Goal: Task Accomplishment & Management: Use online tool/utility

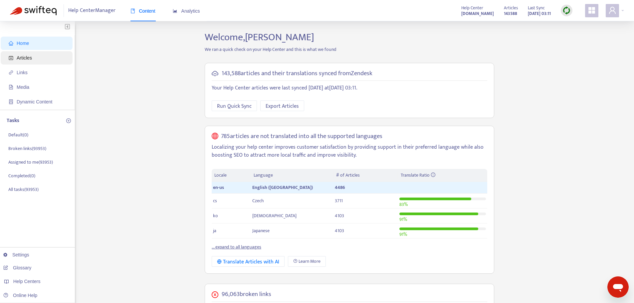
click at [21, 57] on span "Articles" at bounding box center [24, 57] width 15 height 5
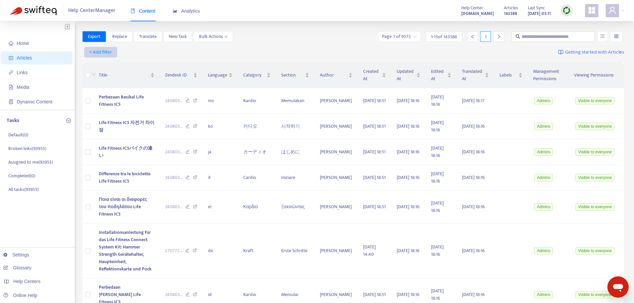
click at [103, 53] on span "+ Add filter" at bounding box center [100, 52] width 23 height 8
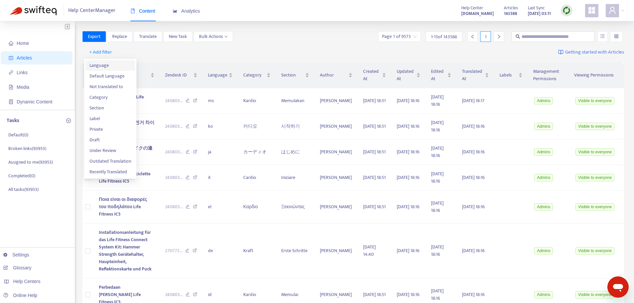
click at [100, 65] on span "Language" at bounding box center [111, 65] width 42 height 7
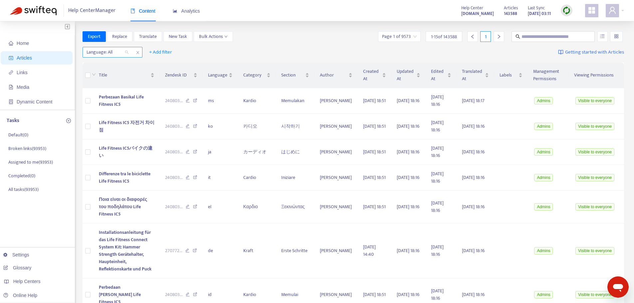
click at [129, 52] on div "Language: All" at bounding box center [108, 52] width 50 height 10
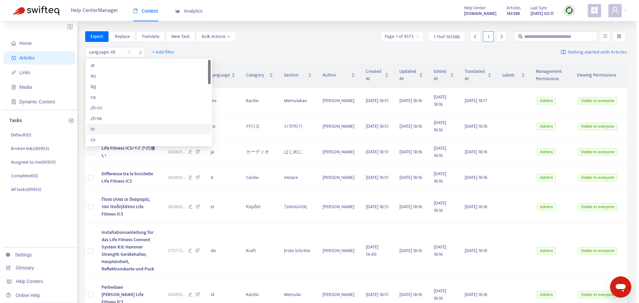
scroll to position [67, 0]
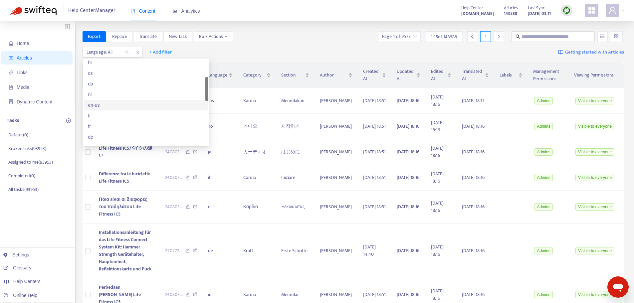
click at [100, 106] on div "en-us" at bounding box center [146, 104] width 116 height 7
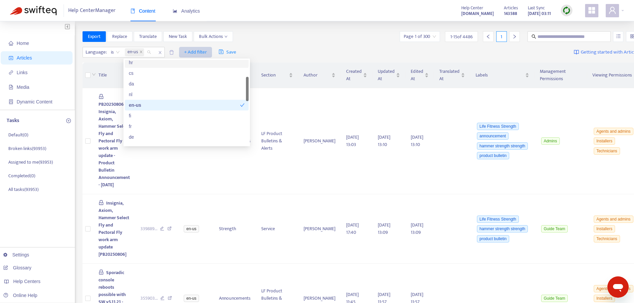
click at [199, 52] on span "+ Add filter" at bounding box center [195, 52] width 23 height 8
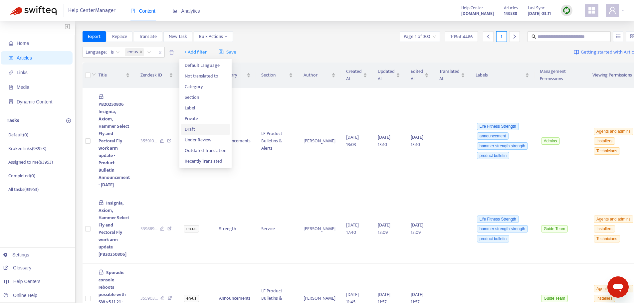
click at [190, 129] on span "Draft" at bounding box center [206, 129] width 42 height 7
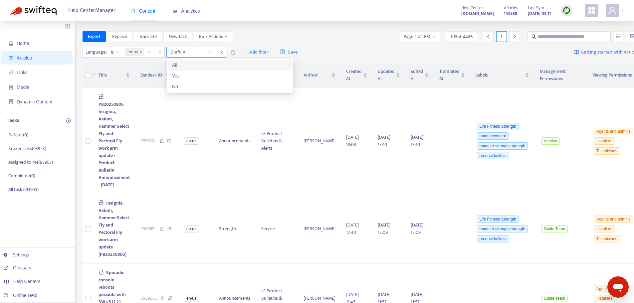
click at [210, 50] on input "search" at bounding box center [191, 52] width 42 height 10
click at [179, 88] on div "No" at bounding box center [230, 86] width 116 height 7
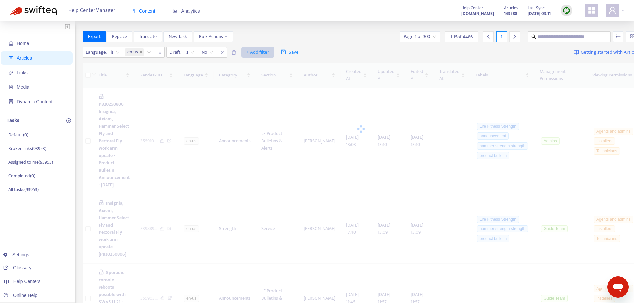
click at [261, 52] on span "+ Add filter" at bounding box center [257, 52] width 23 height 8
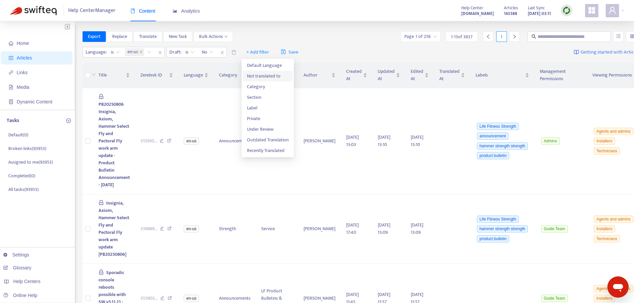
click at [264, 78] on span "Not translated to" at bounding box center [268, 76] width 42 height 7
click at [273, 51] on div "Not translated to" at bounding box center [254, 52] width 50 height 10
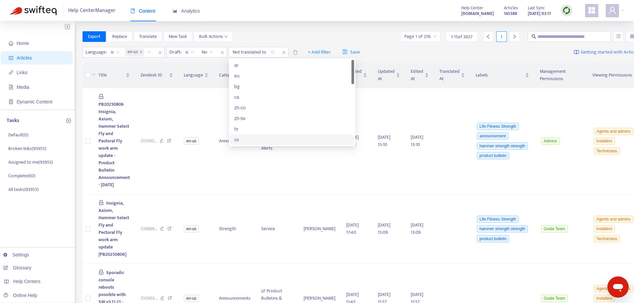
click at [236, 139] on div "cs" at bounding box center [292, 139] width 116 height 7
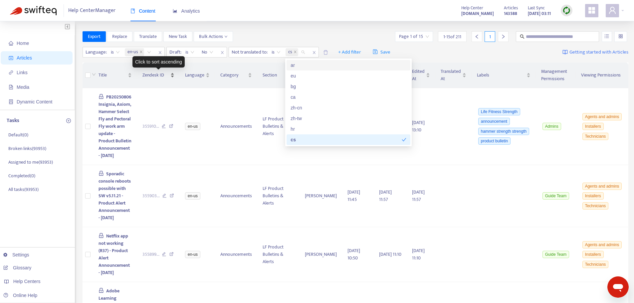
click at [169, 67] on div "Click to sort ascending" at bounding box center [158, 61] width 52 height 11
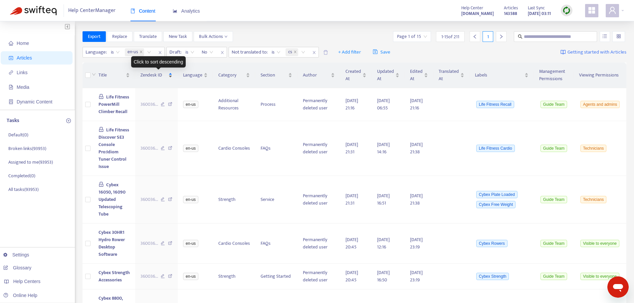
click at [172, 79] on div "Zendesk ID" at bounding box center [156, 75] width 32 height 7
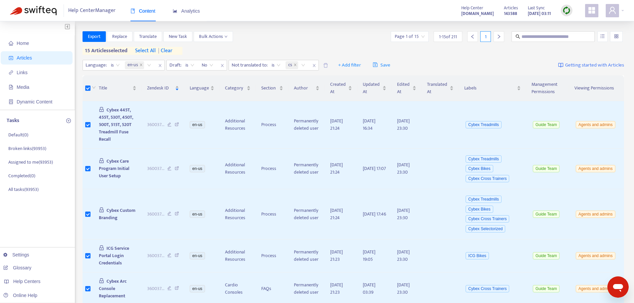
click at [501, 37] on icon "right" at bounding box center [498, 36] width 5 height 5
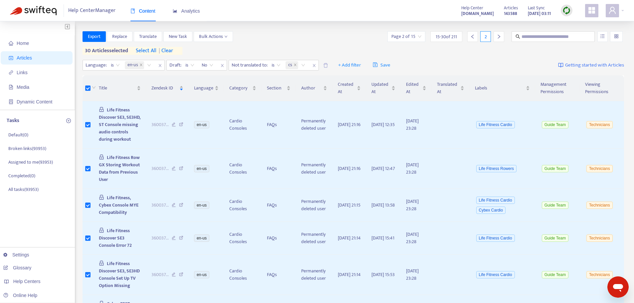
click at [499, 35] on icon "right" at bounding box center [498, 36] width 5 height 5
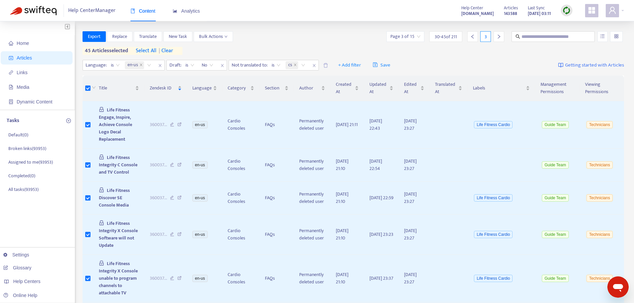
click at [146, 50] on span "select all" at bounding box center [146, 51] width 21 height 8
click at [145, 35] on span "Translate" at bounding box center [148, 36] width 18 height 7
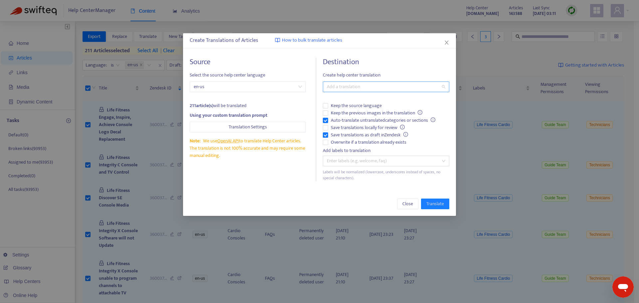
click at [346, 88] on div at bounding box center [382, 87] width 116 height 8
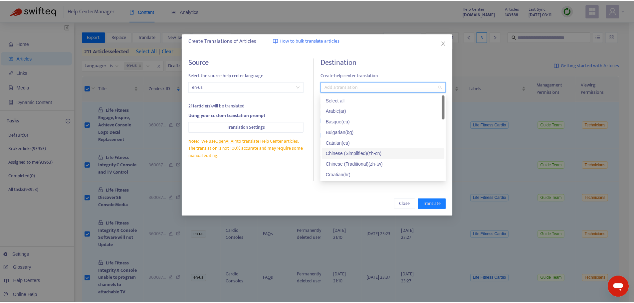
scroll to position [33, 0]
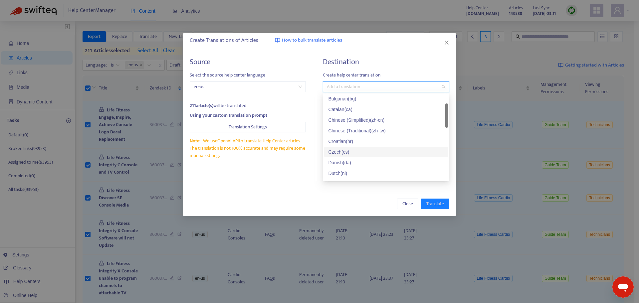
click at [344, 152] on div "Czech ( cs )" at bounding box center [386, 151] width 116 height 7
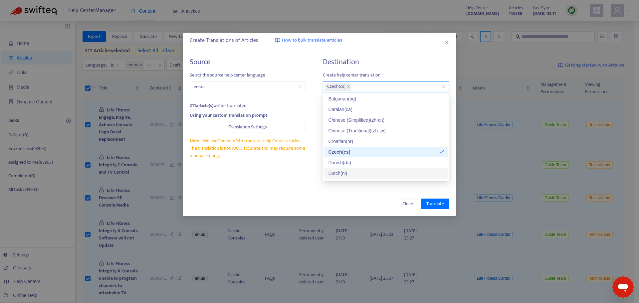
click at [274, 191] on div "Create Translations of Articles How to bulk translate articles Source Select th…" at bounding box center [319, 124] width 273 height 183
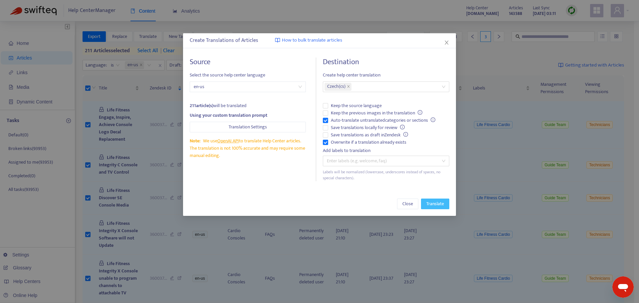
click at [429, 205] on span "Translate" at bounding box center [435, 203] width 18 height 7
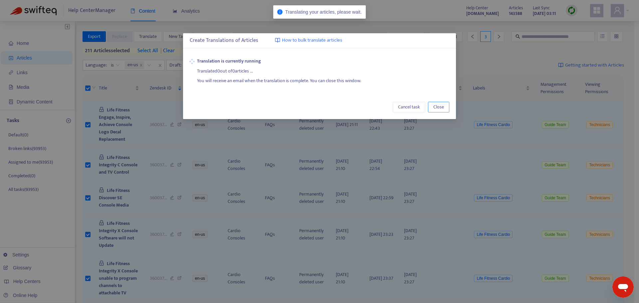
click at [436, 106] on span "Close" at bounding box center [438, 106] width 11 height 7
